Goal: Information Seeking & Learning: Learn about a topic

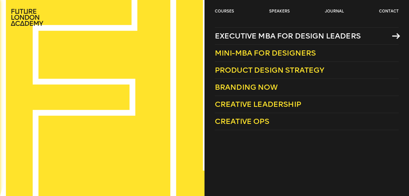
click at [237, 34] on span "Executive MBA for Design Leaders" at bounding box center [288, 35] width 146 height 9
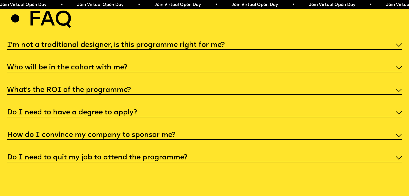
scroll to position [2130, 0]
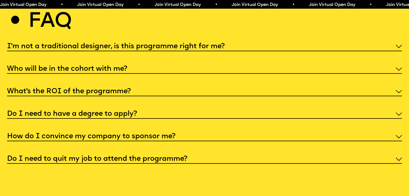
click at [118, 90] on h5 "What’s the ROI of the programme?" at bounding box center [69, 91] width 124 height 5
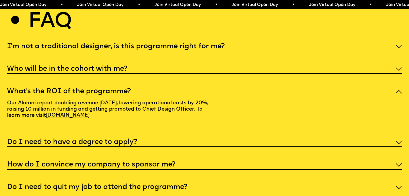
click at [132, 87] on div "What’s the ROI of the programme?" at bounding box center [204, 91] width 395 height 10
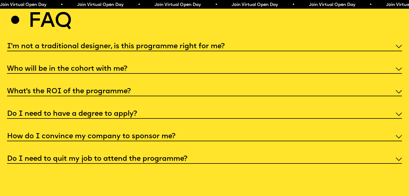
click at [124, 66] on h5 "Who will be in the cohort with me?" at bounding box center [67, 68] width 120 height 5
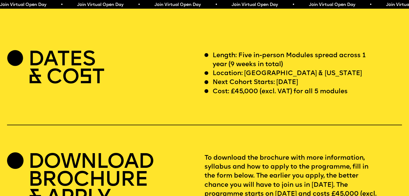
scroll to position [1655, 0]
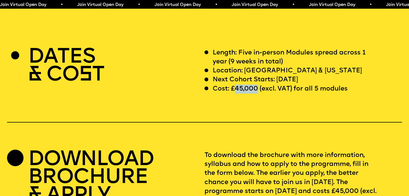
drag, startPoint x: 256, startPoint y: 78, endPoint x: 233, endPoint y: 78, distance: 22.7
click at [233, 84] on p "Cost: £45,000 (excl. VAT) for all 5 modules" at bounding box center [280, 88] width 135 height 9
click at [257, 84] on p "Cost: £45,000 (excl. VAT) for all 5 modules" at bounding box center [280, 88] width 135 height 9
drag, startPoint x: 257, startPoint y: 80, endPoint x: 232, endPoint y: 80, distance: 26.0
click at [232, 84] on p "Cost: £45,000 (excl. VAT) for all 5 modules" at bounding box center [280, 88] width 135 height 9
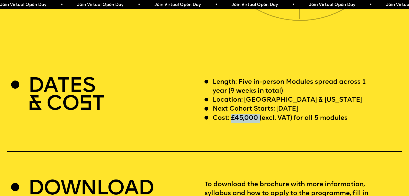
scroll to position [1617, 0]
